Goal: Task Accomplishment & Management: Manage account settings

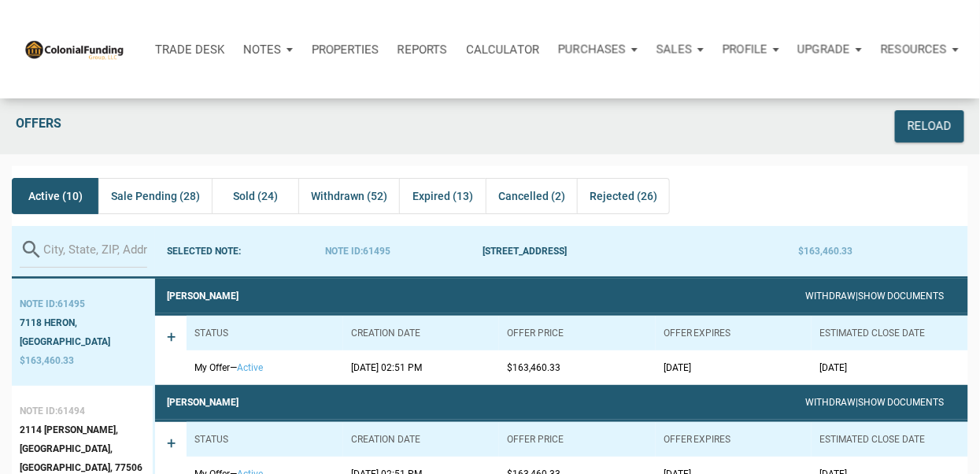
click at [285, 48] on div "Notes" at bounding box center [268, 49] width 68 height 47
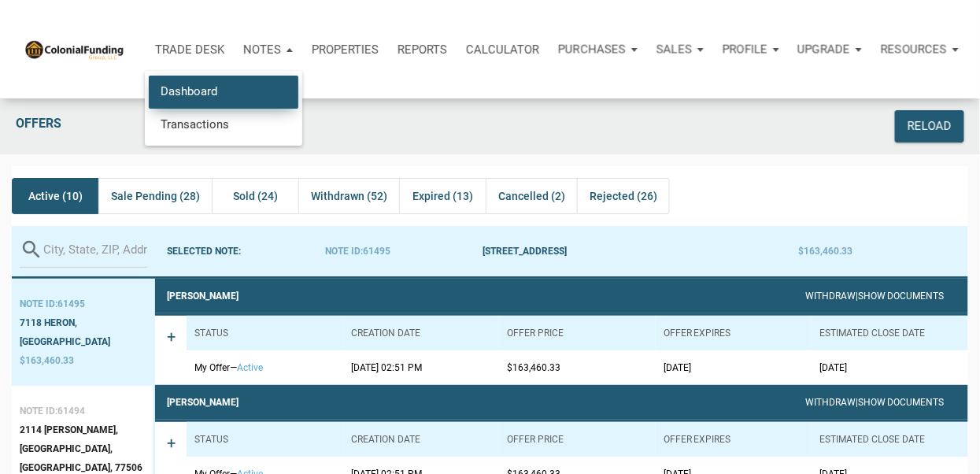
click at [209, 90] on link "Dashboard" at bounding box center [223, 92] width 149 height 32
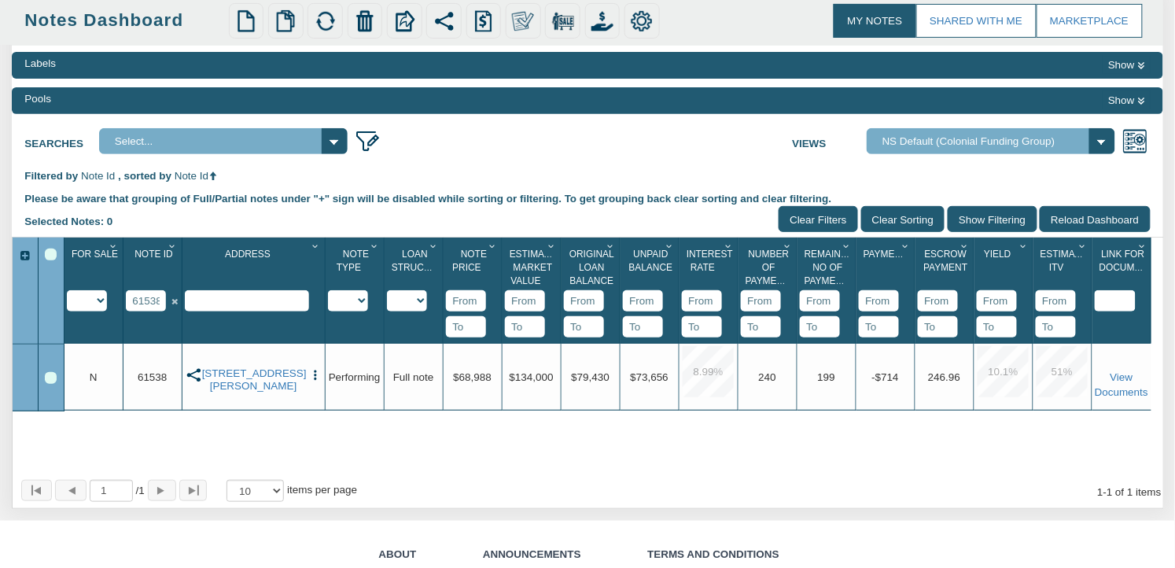
scroll to position [244, 0]
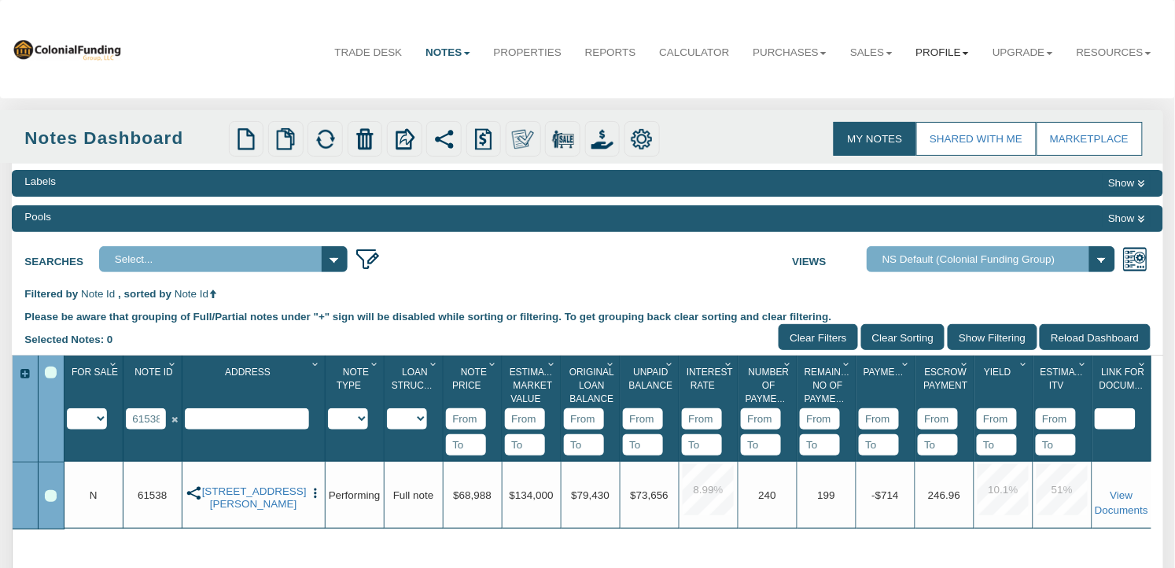
click at [963, 55] on b at bounding box center [966, 53] width 6 height 3
click at [875, 89] on link "Settings" at bounding box center [912, 88] width 136 height 20
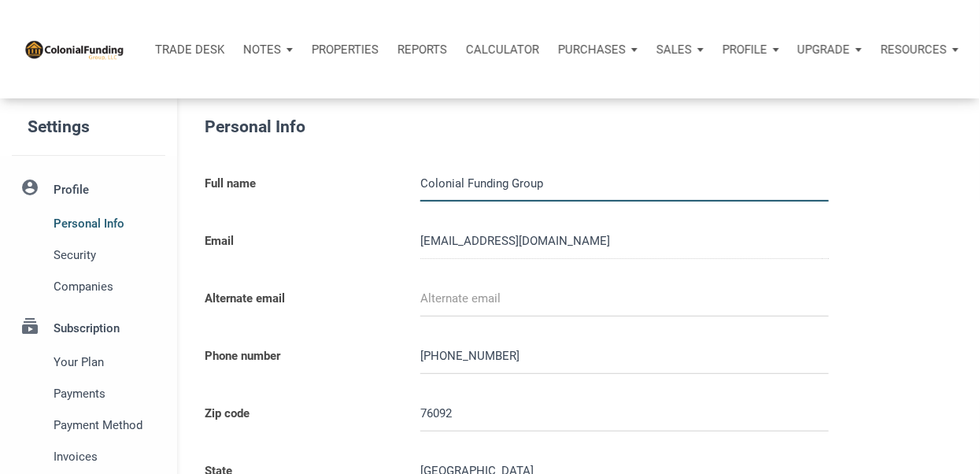
type input "0000000"
select select
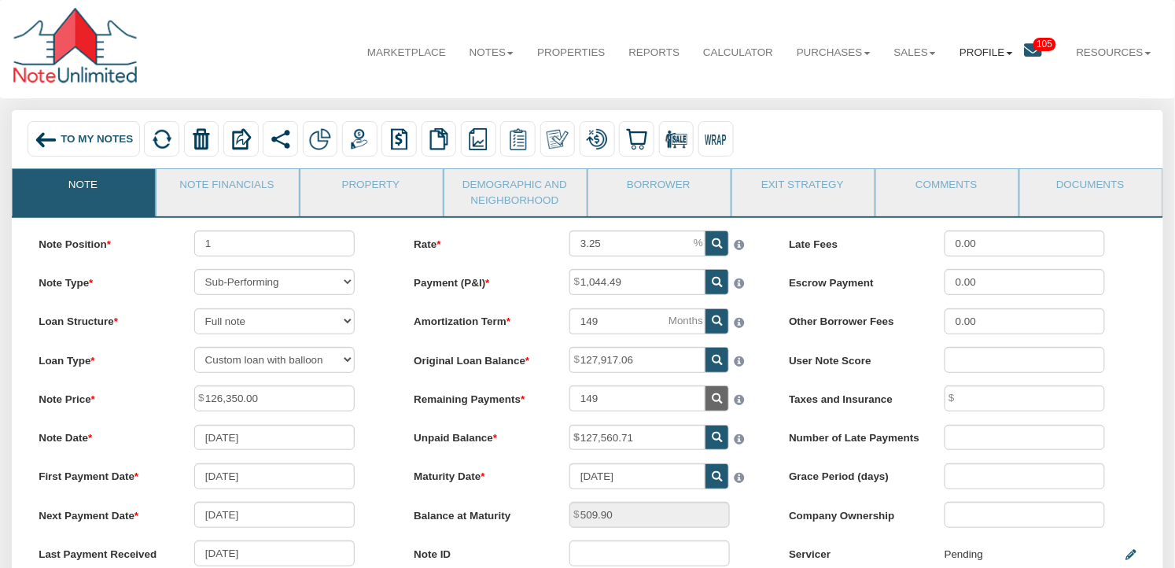
click at [979, 55] on link "Profile" at bounding box center [986, 52] width 77 height 39
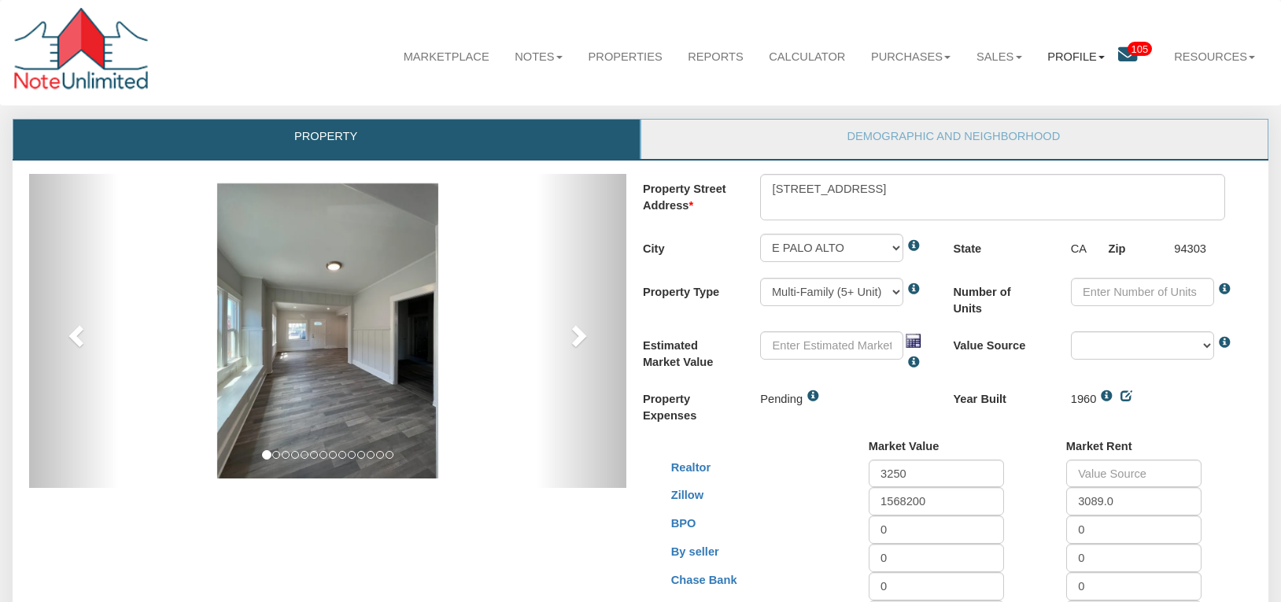
click at [1092, 57] on link "Profile" at bounding box center [1076, 57] width 83 height 42
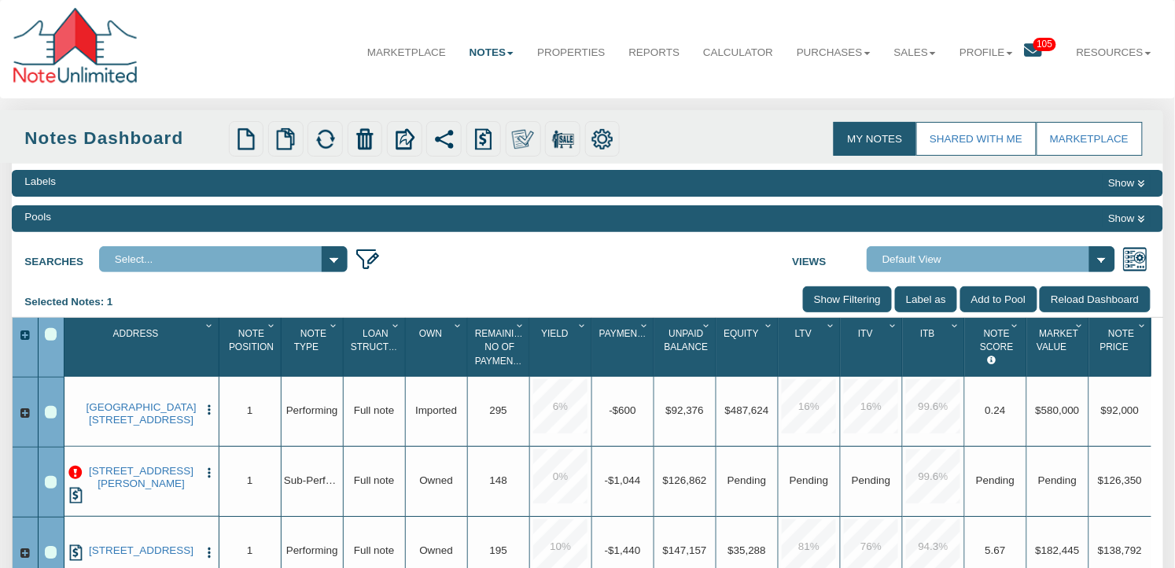
scroll to position [252, 0]
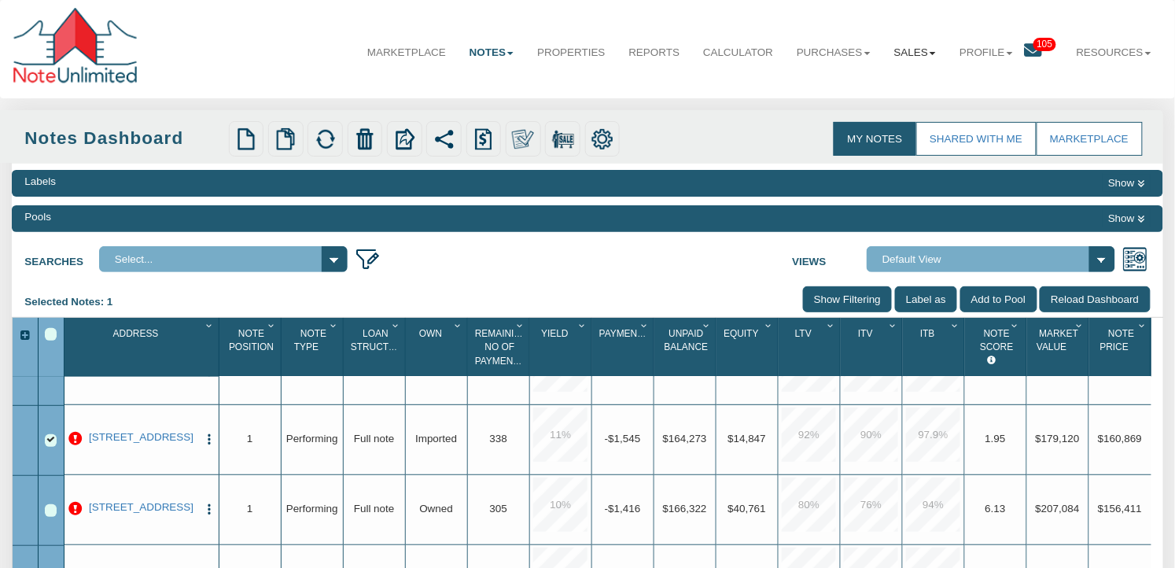
click at [921, 57] on link "Sales" at bounding box center [915, 52] width 65 height 39
click at [1007, 54] on b at bounding box center [1010, 53] width 6 height 3
